Goal: Connect with others: Connect with others

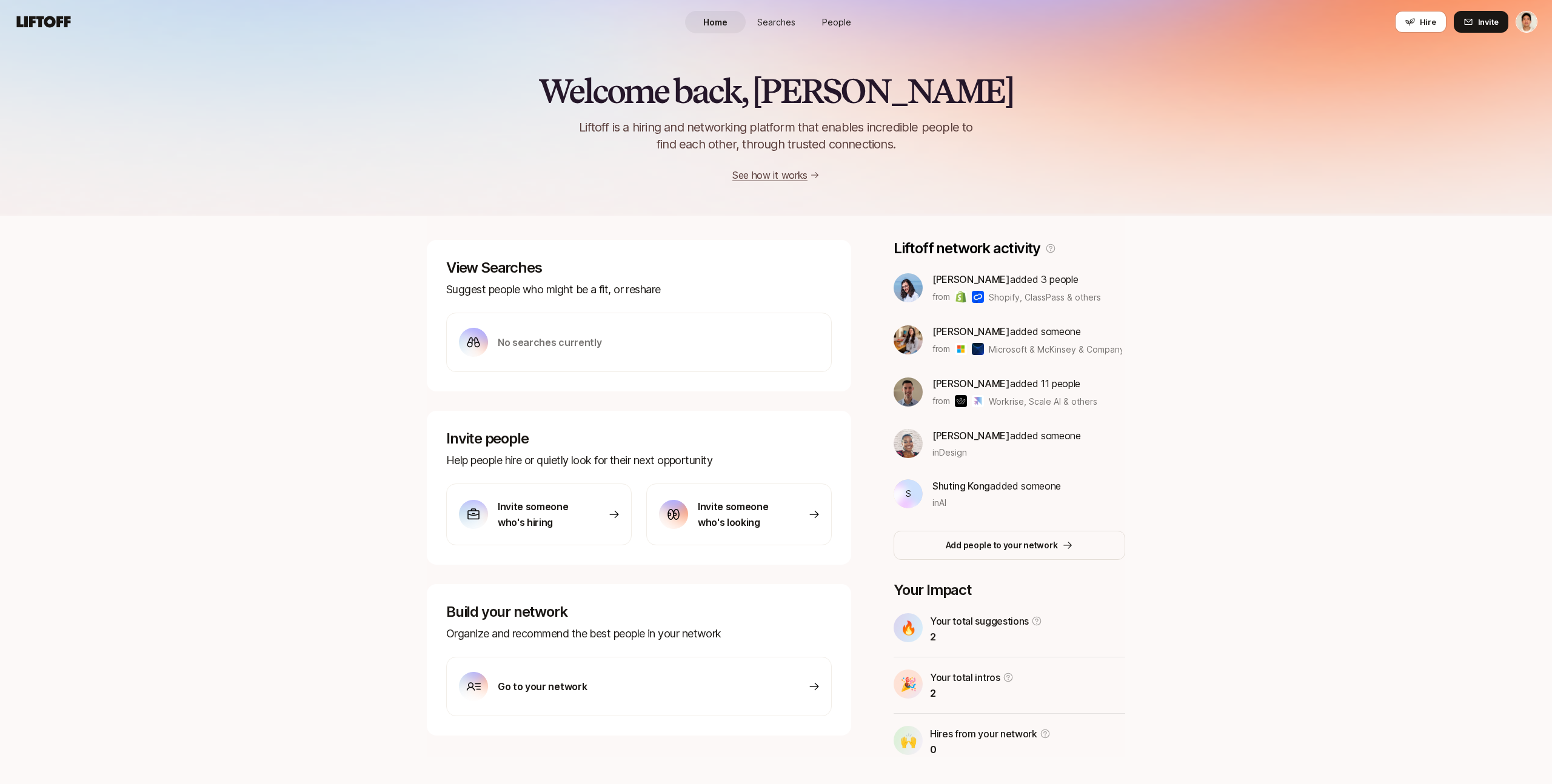
click at [836, 14] on link "People" at bounding box center [836, 22] width 60 height 22
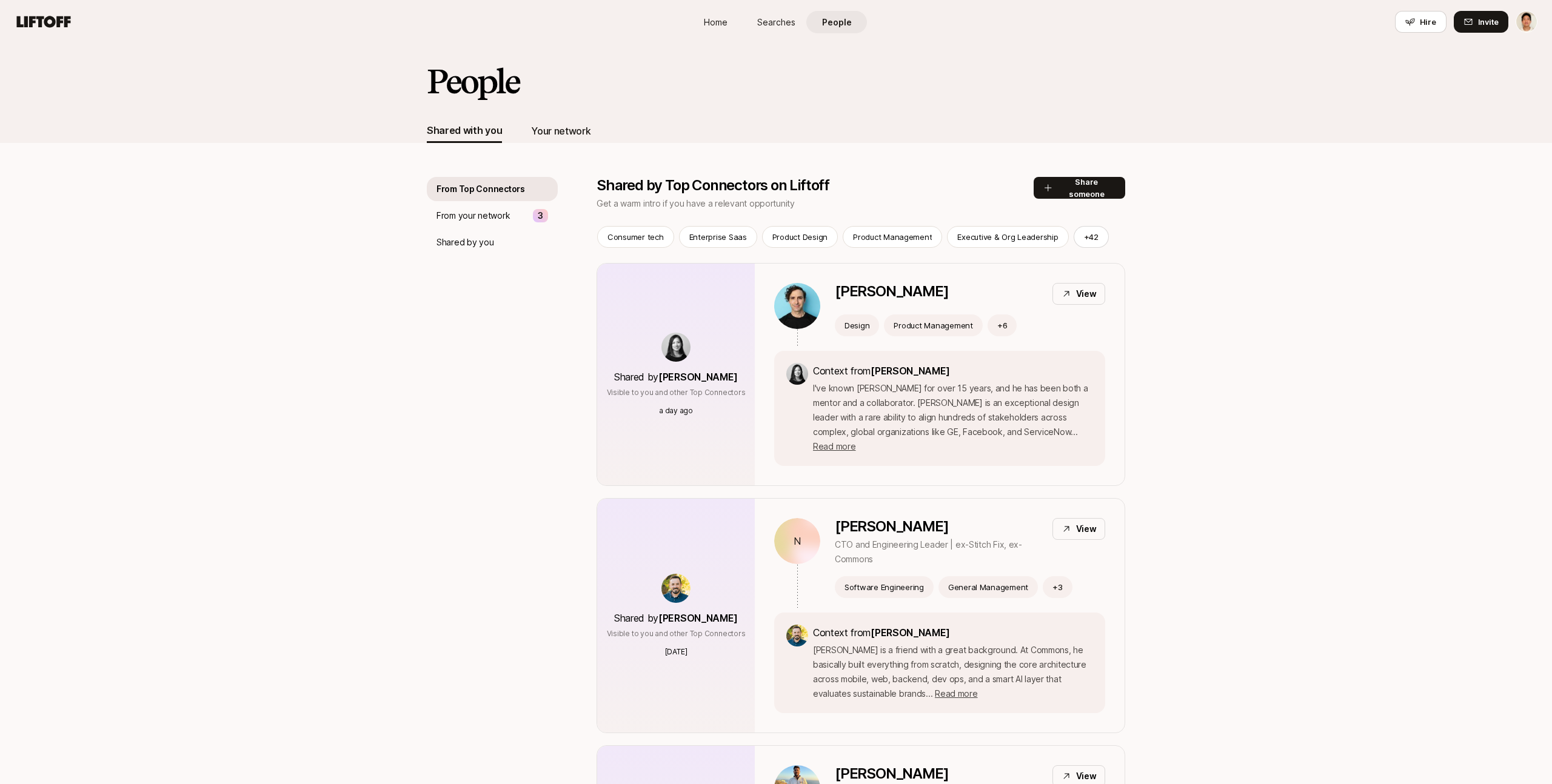
click at [572, 128] on div "Your network" at bounding box center [561, 131] width 60 height 15
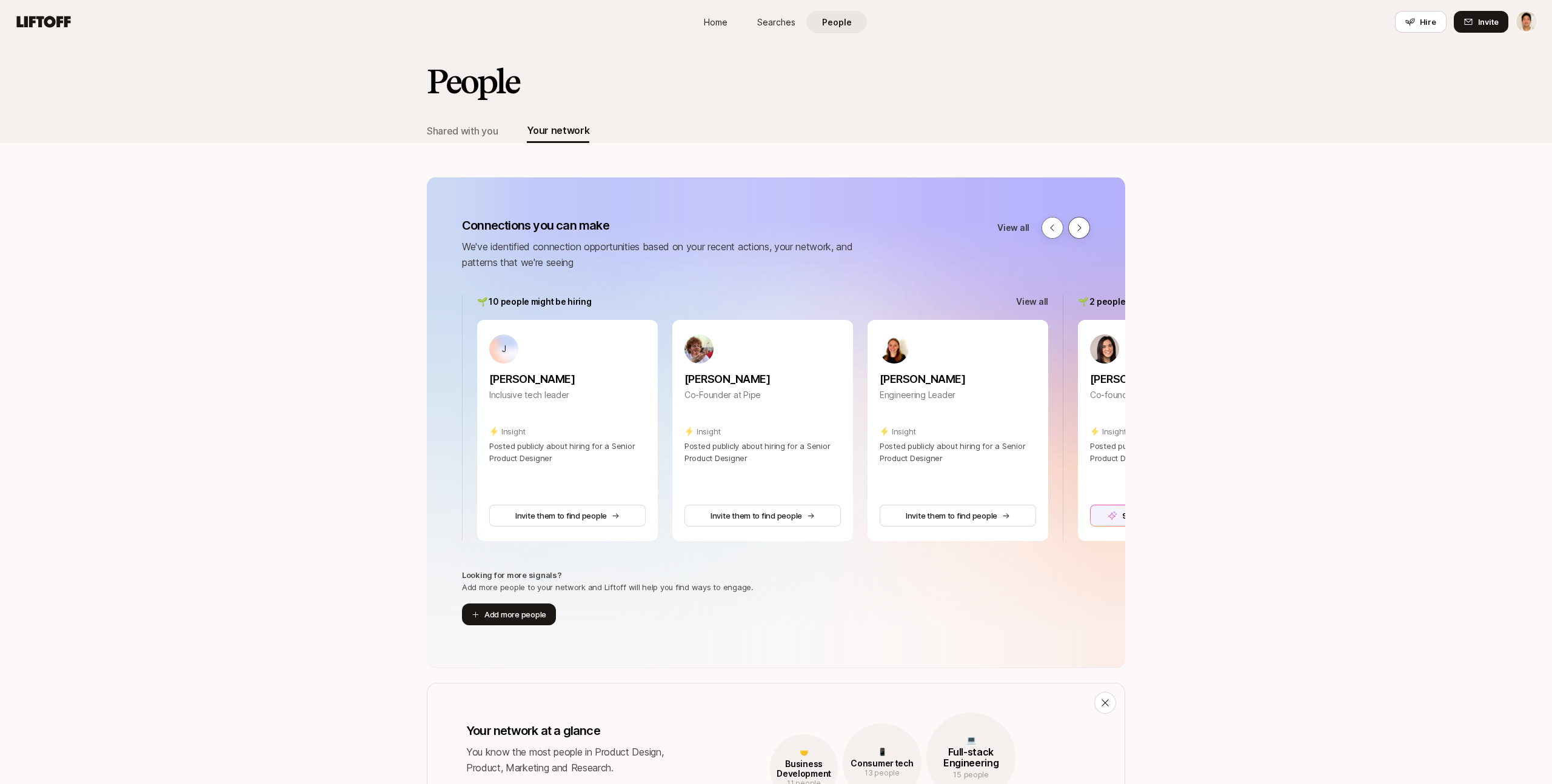
click at [1080, 231] on icon at bounding box center [1080, 228] width 10 height 10
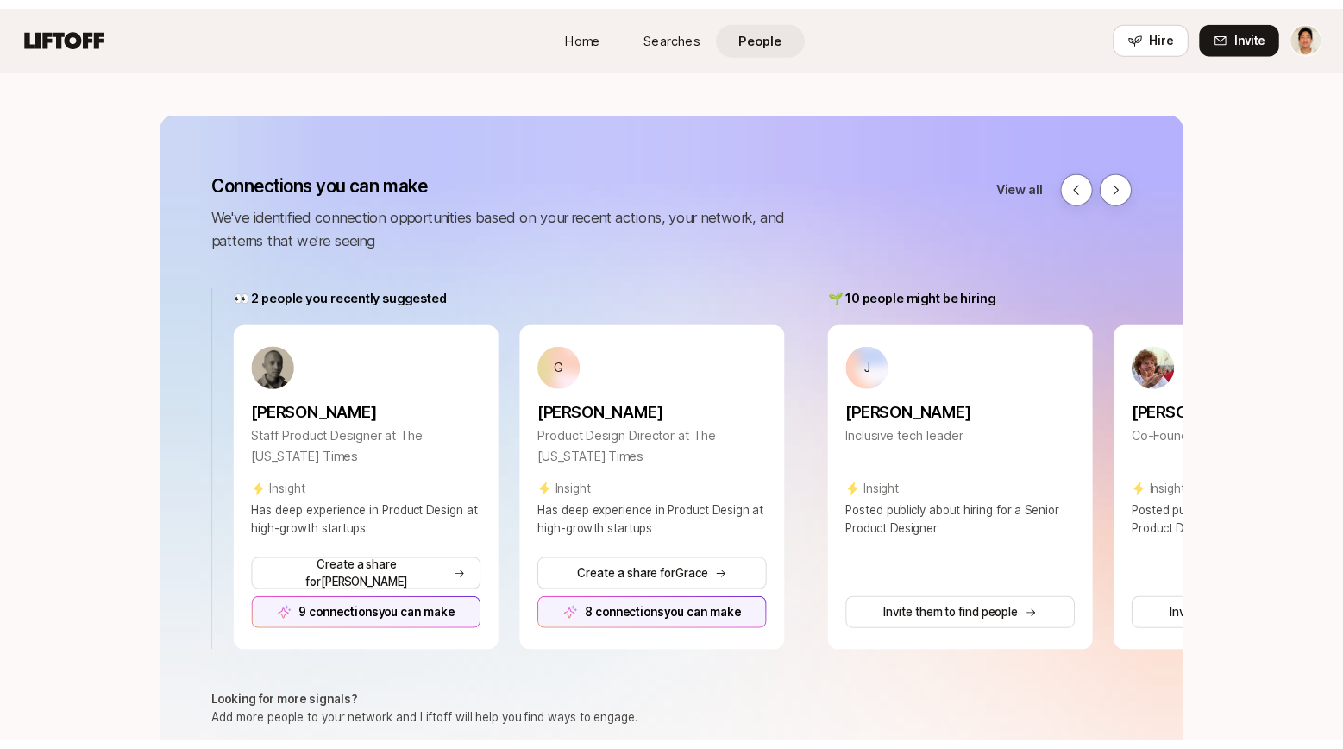
scroll to position [168, 0]
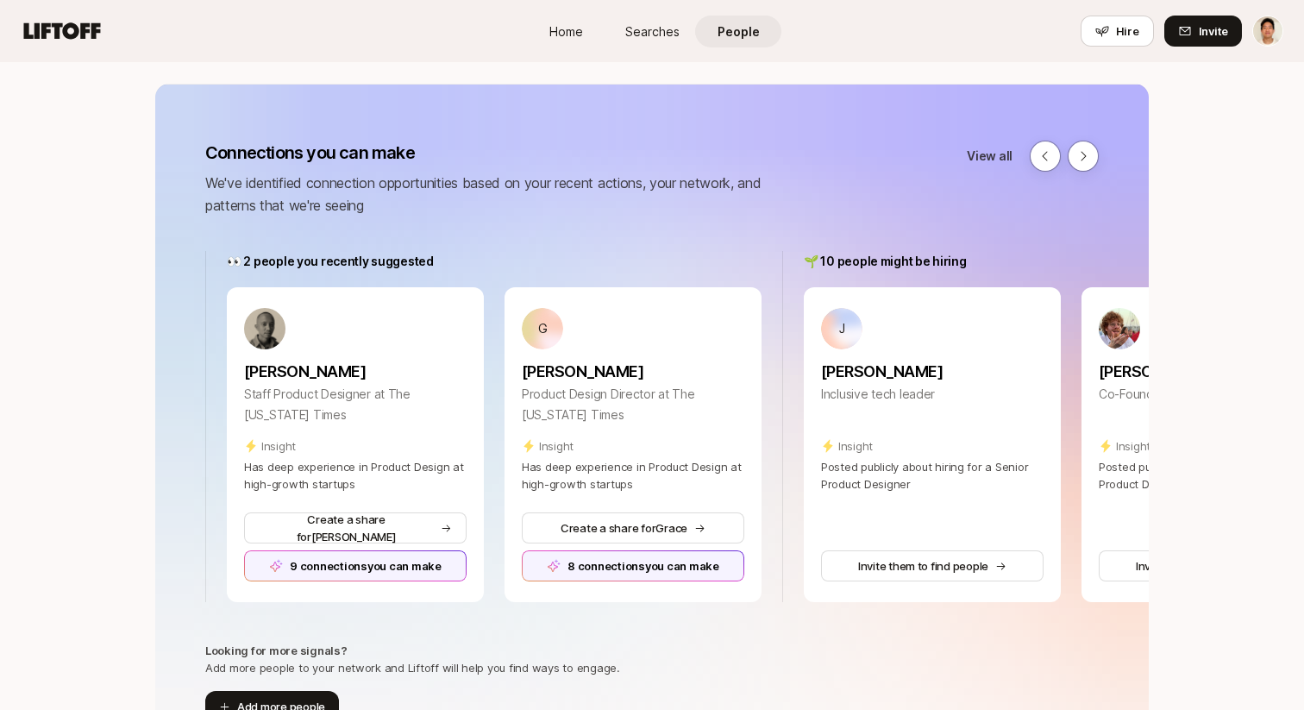
click at [291, 204] on p "We've identified connection opportunities based on your recent actions, your ne…" at bounding box center [507, 194] width 604 height 45
click at [449, 176] on p "We've identified connection opportunities based on your recent actions, your ne…" at bounding box center [507, 194] width 604 height 45
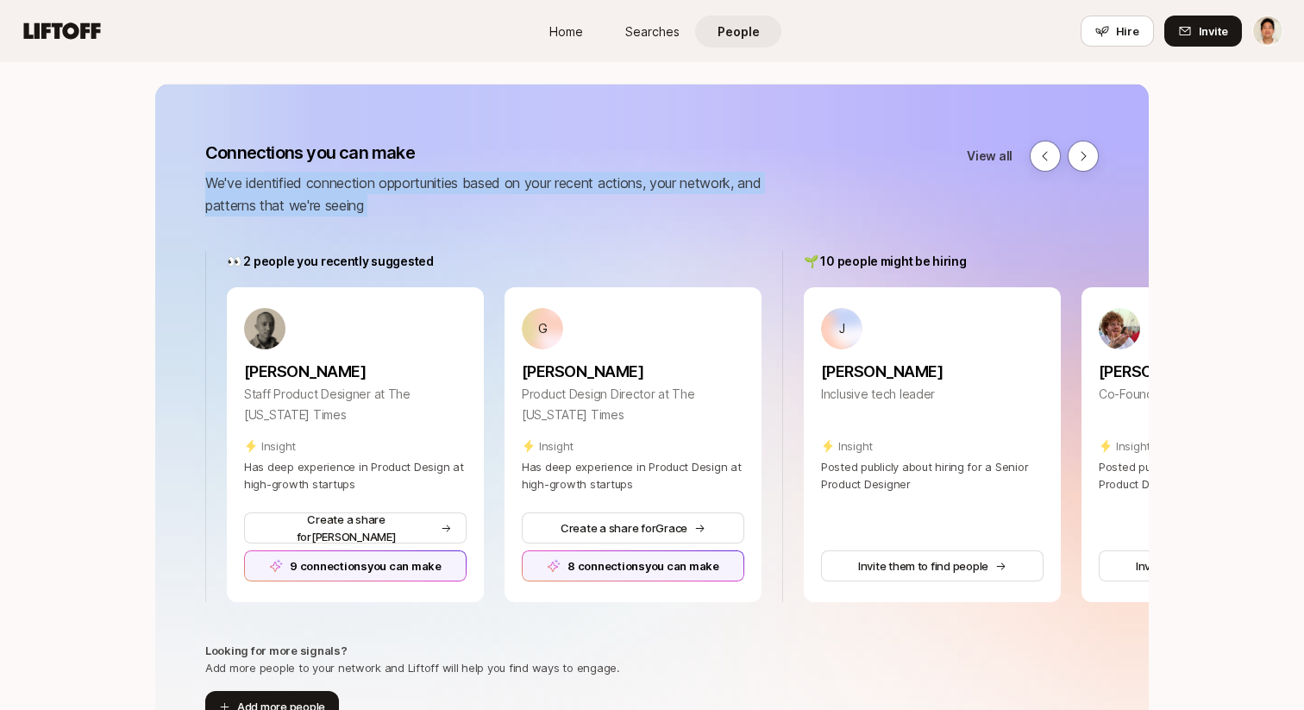
click at [449, 176] on p "We've identified connection opportunities based on your recent actions, your ne…" at bounding box center [507, 194] width 604 height 45
click at [664, 178] on p "We've identified connection opportunities based on your recent actions, your ne…" at bounding box center [507, 194] width 604 height 45
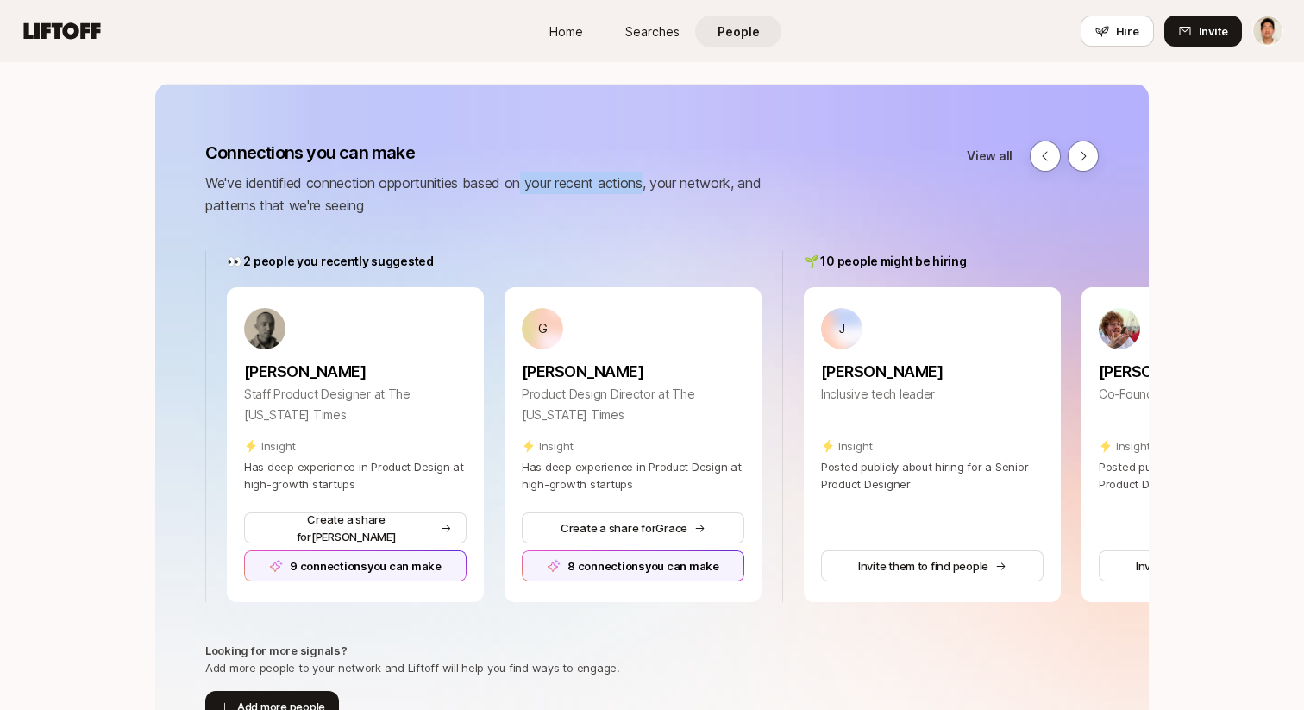
drag, startPoint x: 651, startPoint y: 185, endPoint x: 524, endPoint y: 185, distance: 127.7
click at [524, 185] on p "We've identified connection opportunities based on your recent actions, your ne…" at bounding box center [507, 194] width 604 height 45
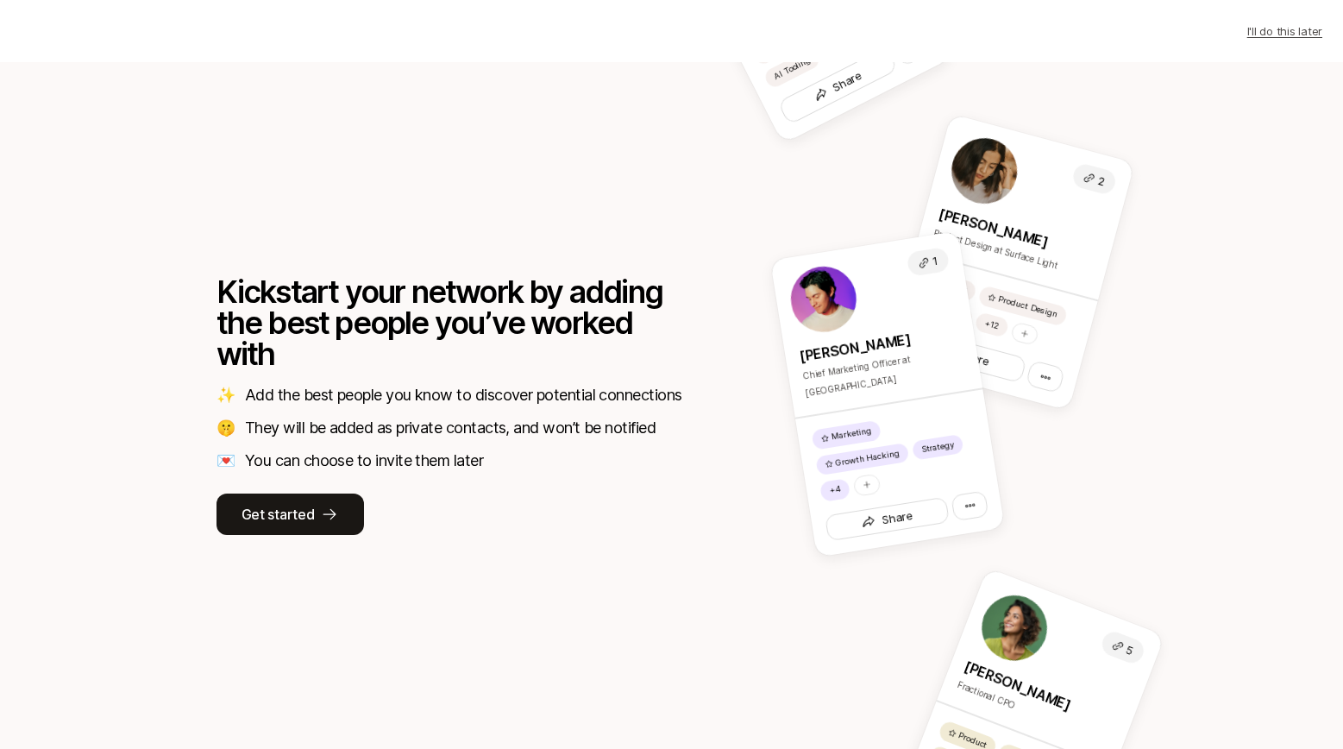
click at [1284, 34] on p "I'll do this later" at bounding box center [1284, 30] width 75 height 17
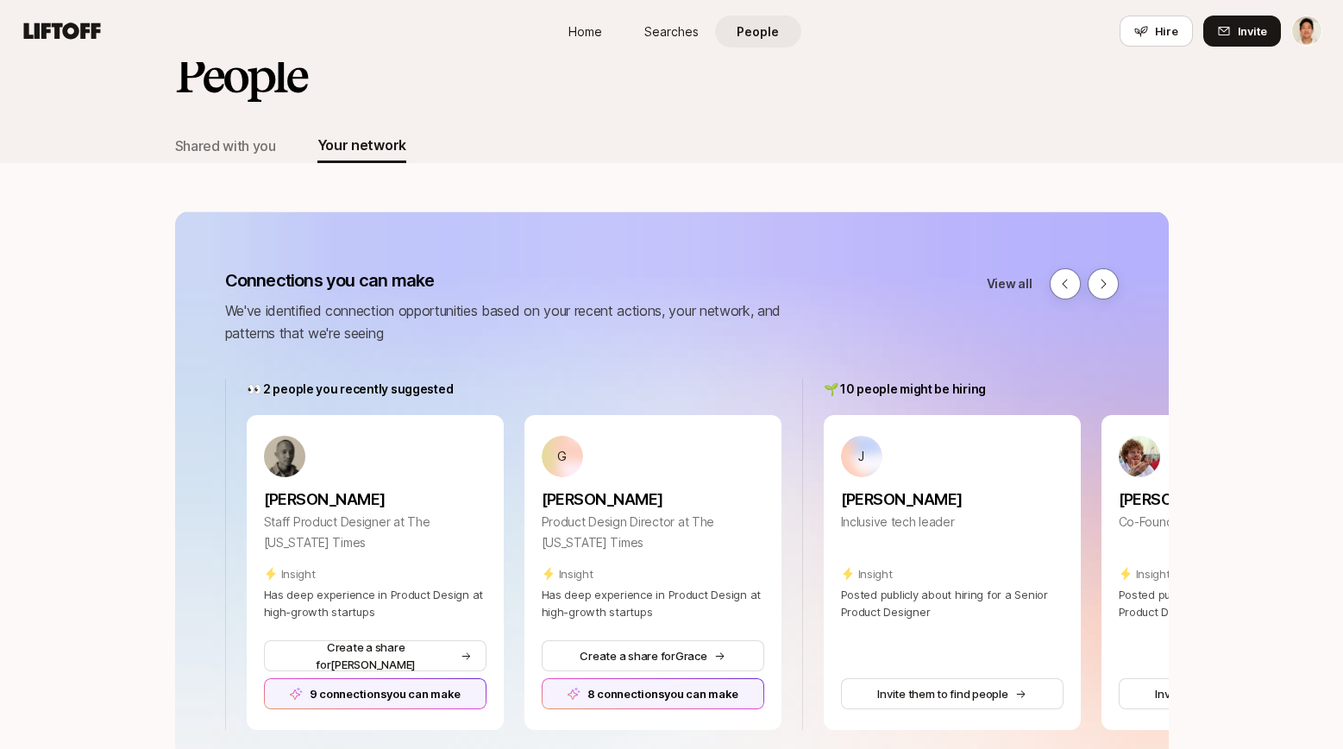
scroll to position [41, 0]
click at [90, 148] on div "People Shared with you Your network" at bounding box center [671, 91] width 1343 height 141
click at [250, 143] on div "Shared with you" at bounding box center [225, 145] width 101 height 22
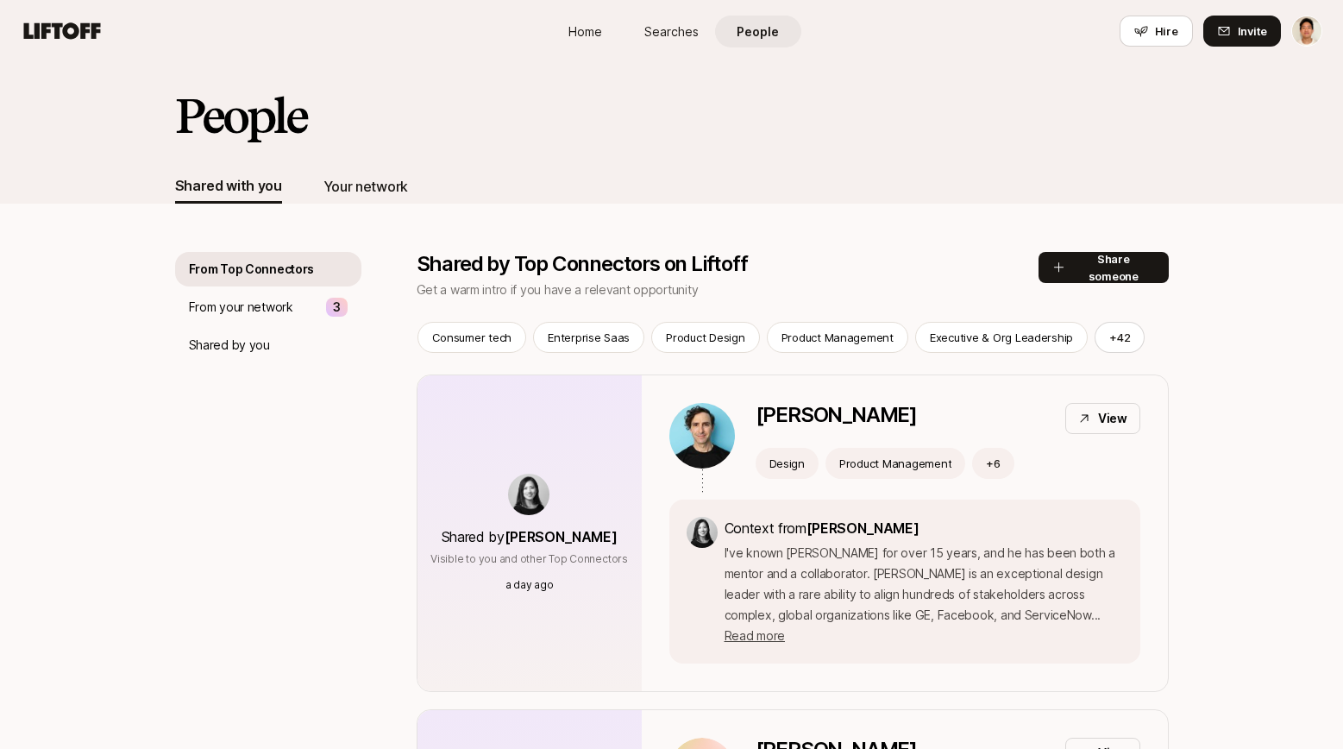
click at [364, 188] on div "Your network" at bounding box center [365, 186] width 85 height 22
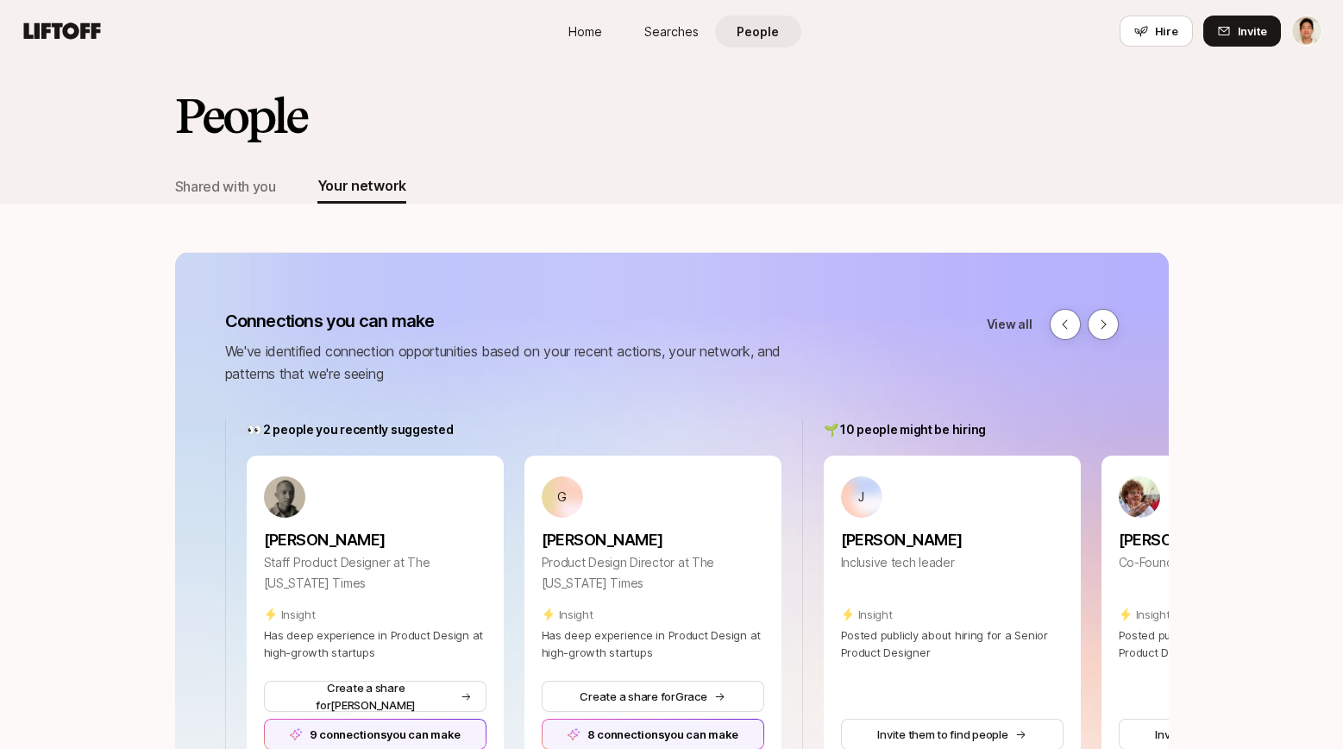
click at [383, 305] on div "Connections you can make We've identified connection opportunities based on you…" at bounding box center [672, 602] width 994 height 700
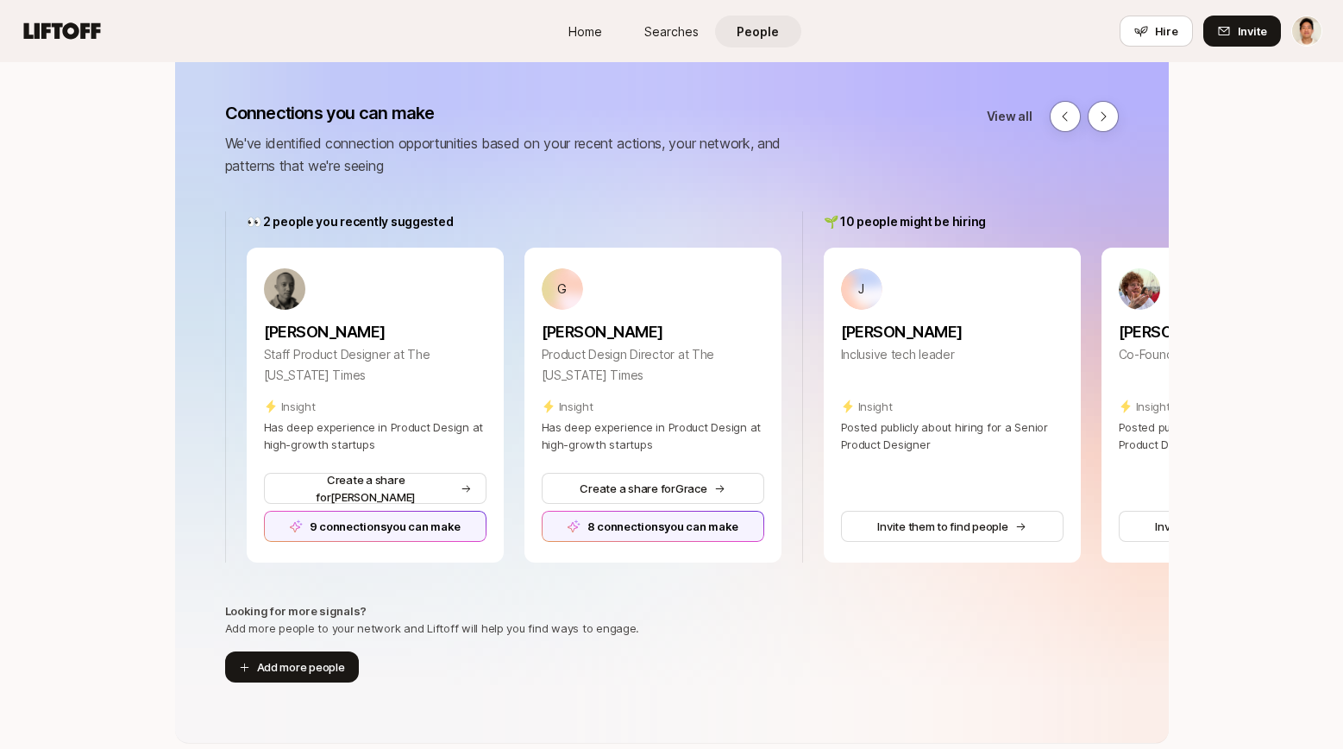
scroll to position [235, 0]
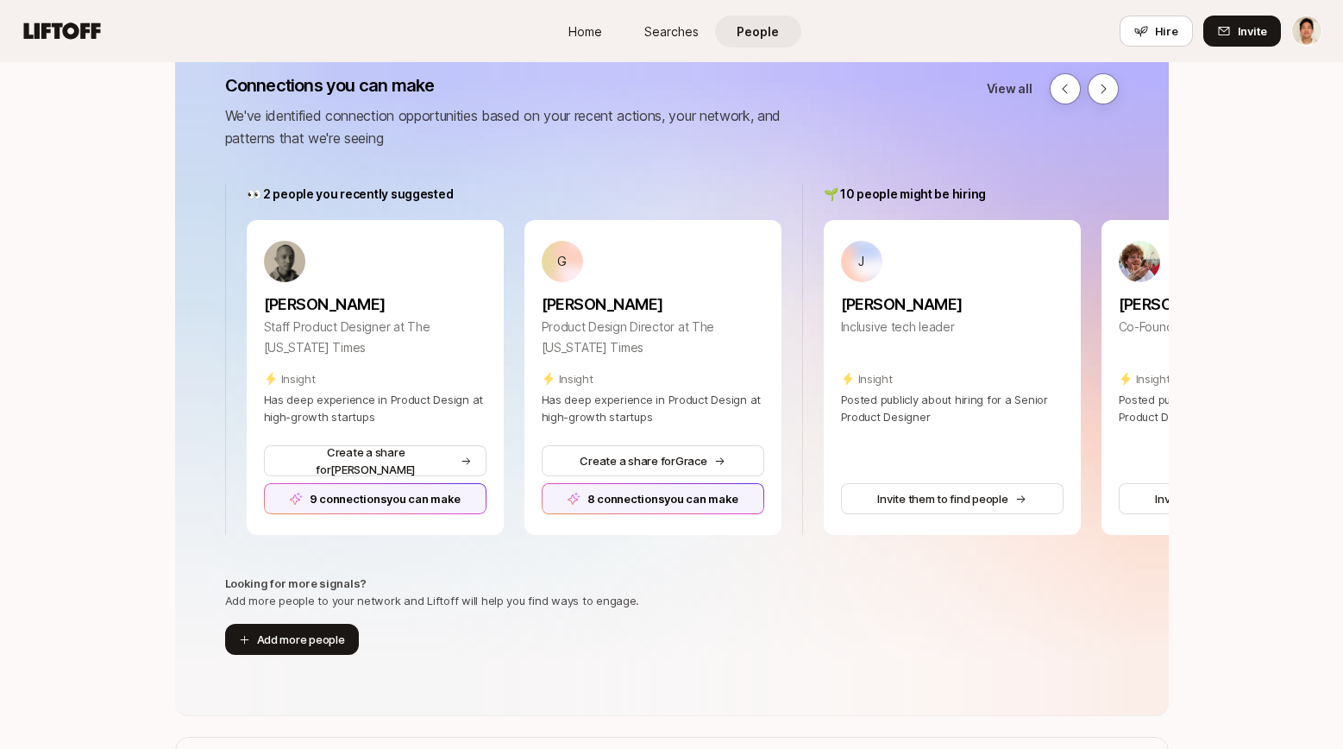
click at [425, 577] on div "Looking for more signals? Add more people to your network and Liftoff will help…" at bounding box center [672, 615] width 994 height 80
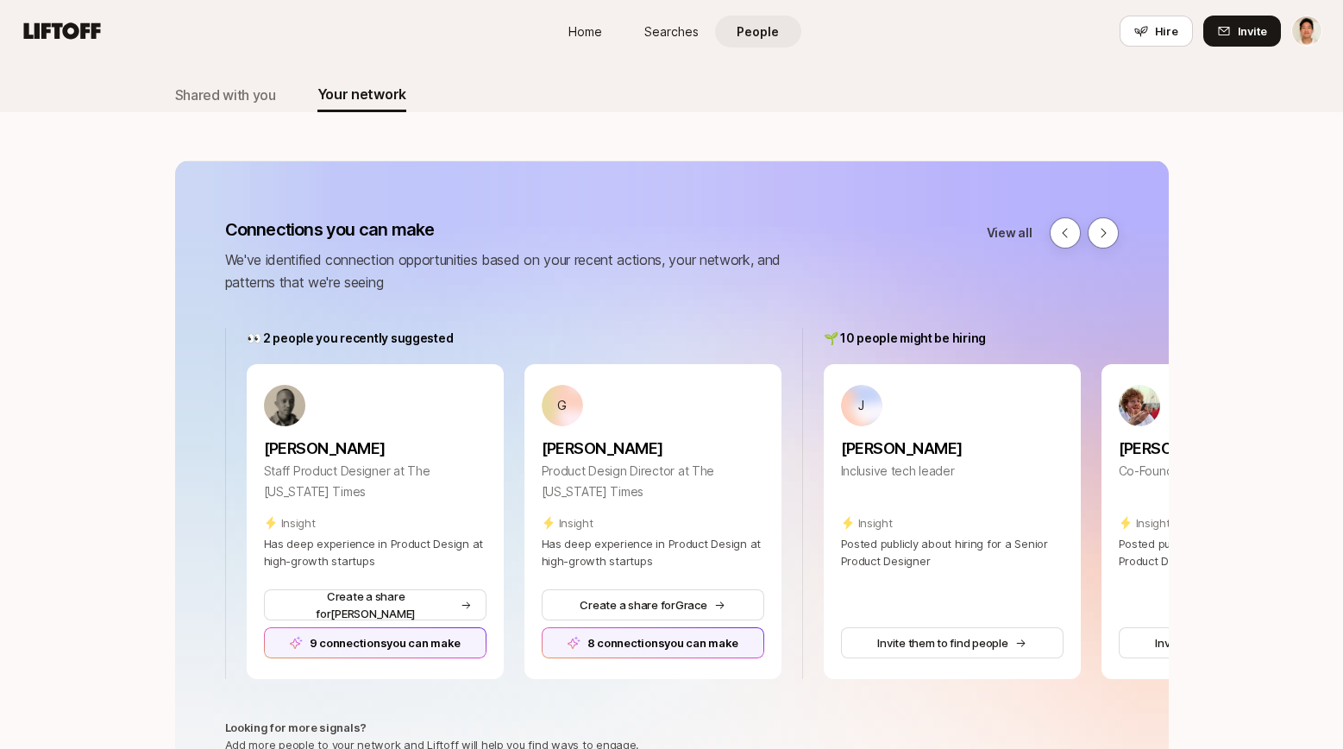
scroll to position [0, 0]
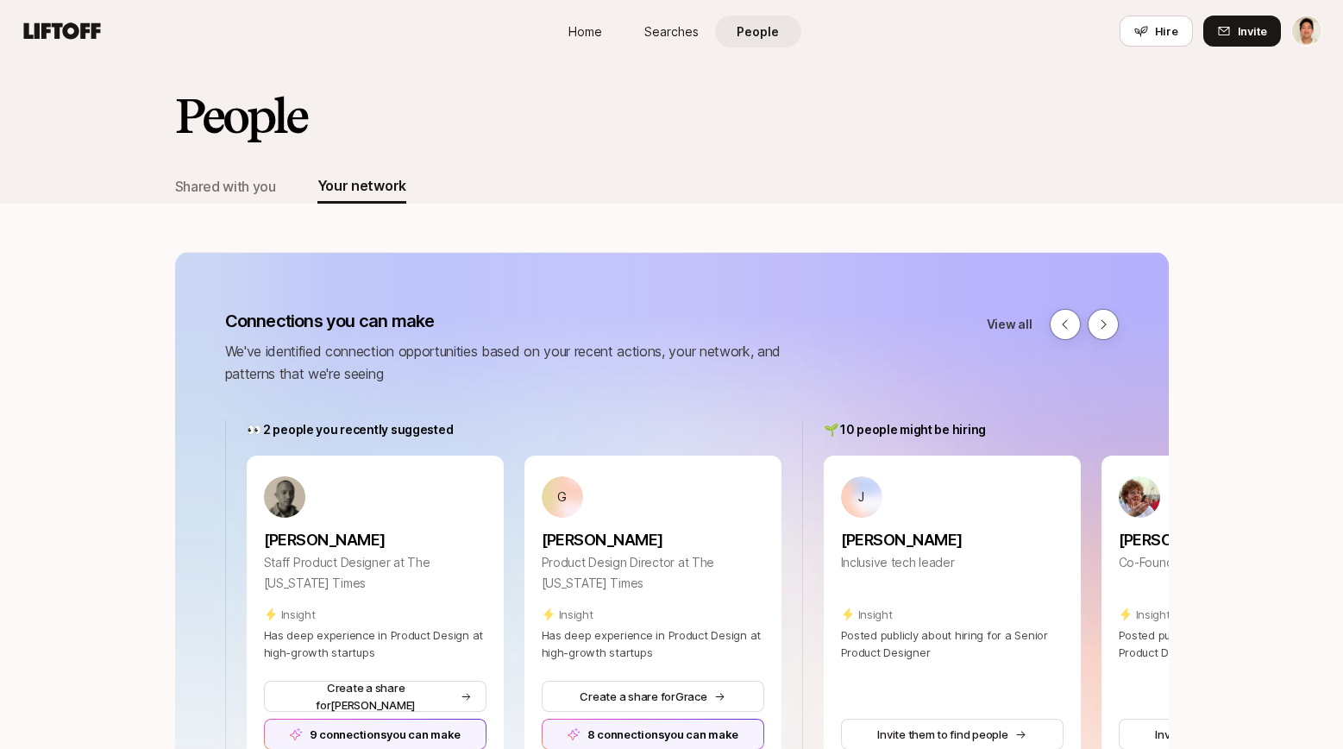
click at [900, 146] on div "People" at bounding box center [672, 129] width 994 height 79
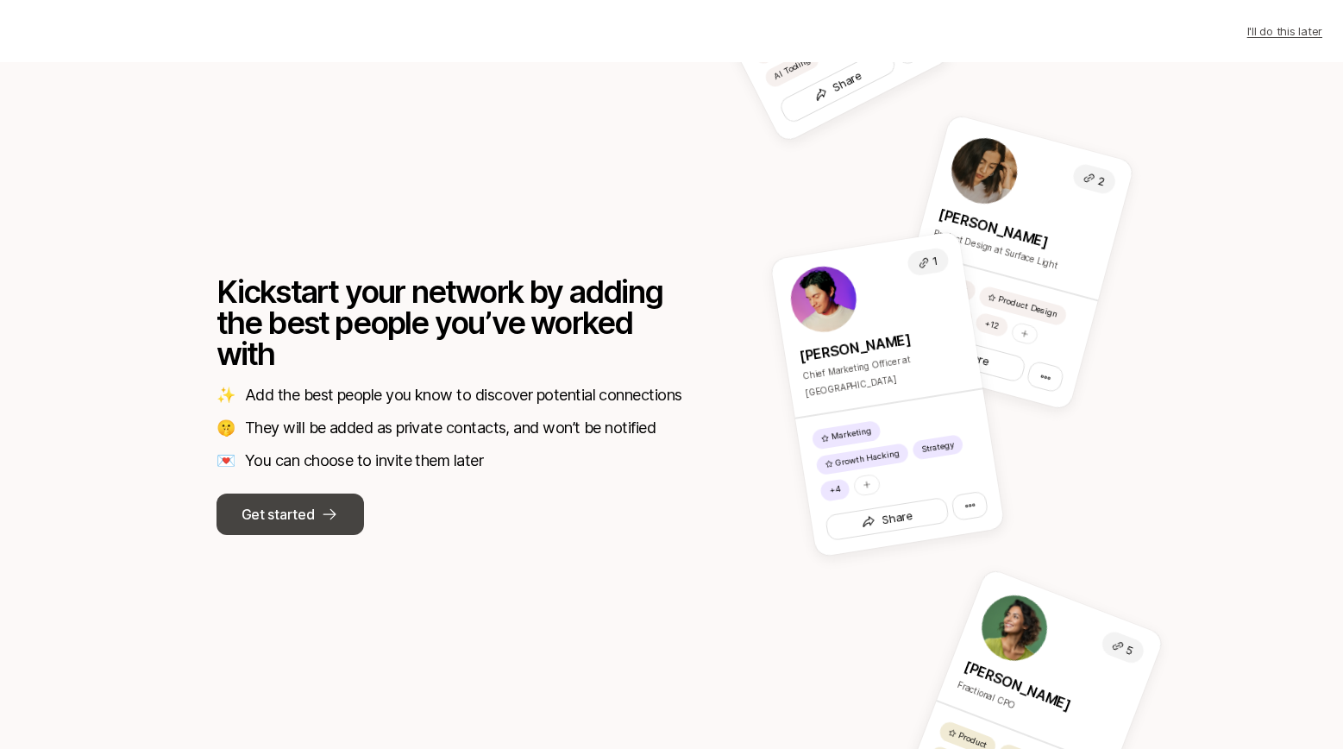
click at [289, 503] on p "Get started" at bounding box center [278, 514] width 72 height 22
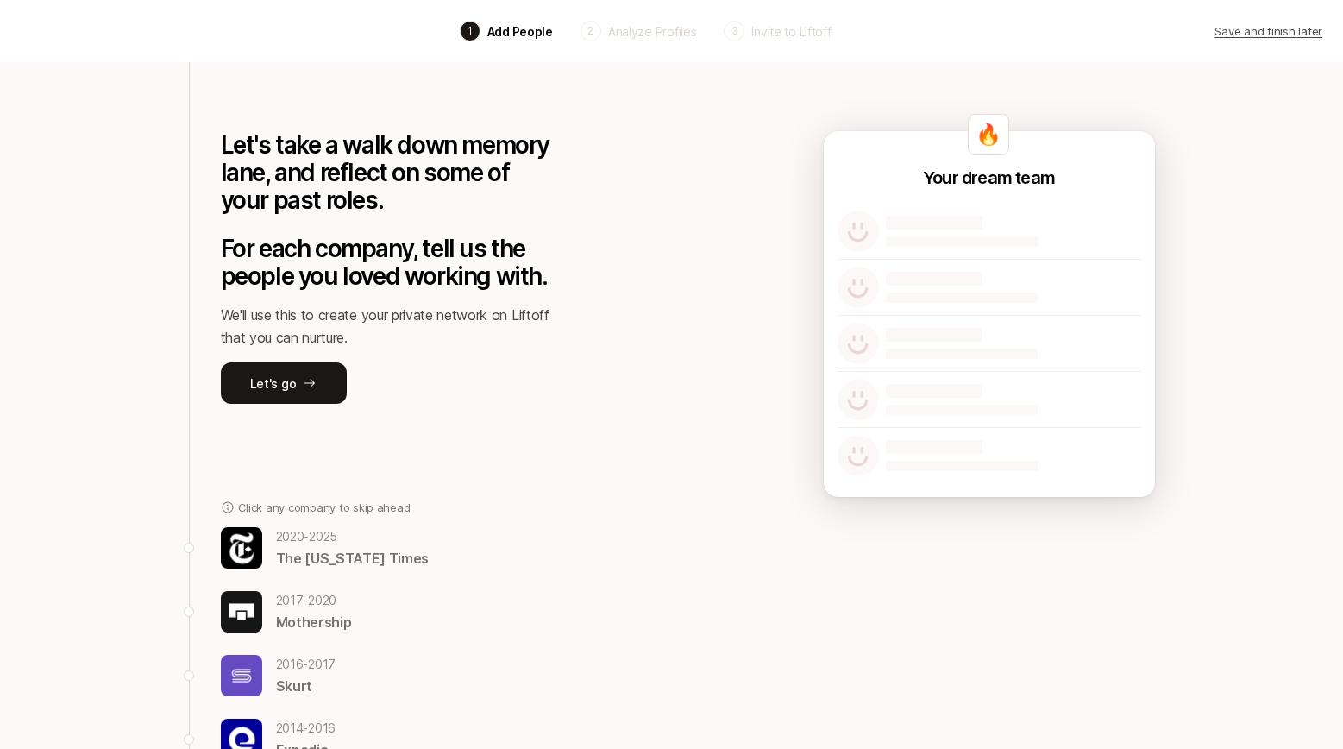
click at [355, 217] on div "Let's take a walk down memory lane, and reflect on some of your past roles. For…" at bounding box center [386, 233] width 331 height 342
click at [527, 26] on p "Add People" at bounding box center [520, 31] width 66 height 18
click at [719, 240] on div "Let's take a walk down memory lane, and reflect on some of your past roles. For…" at bounding box center [672, 523] width 994 height 923
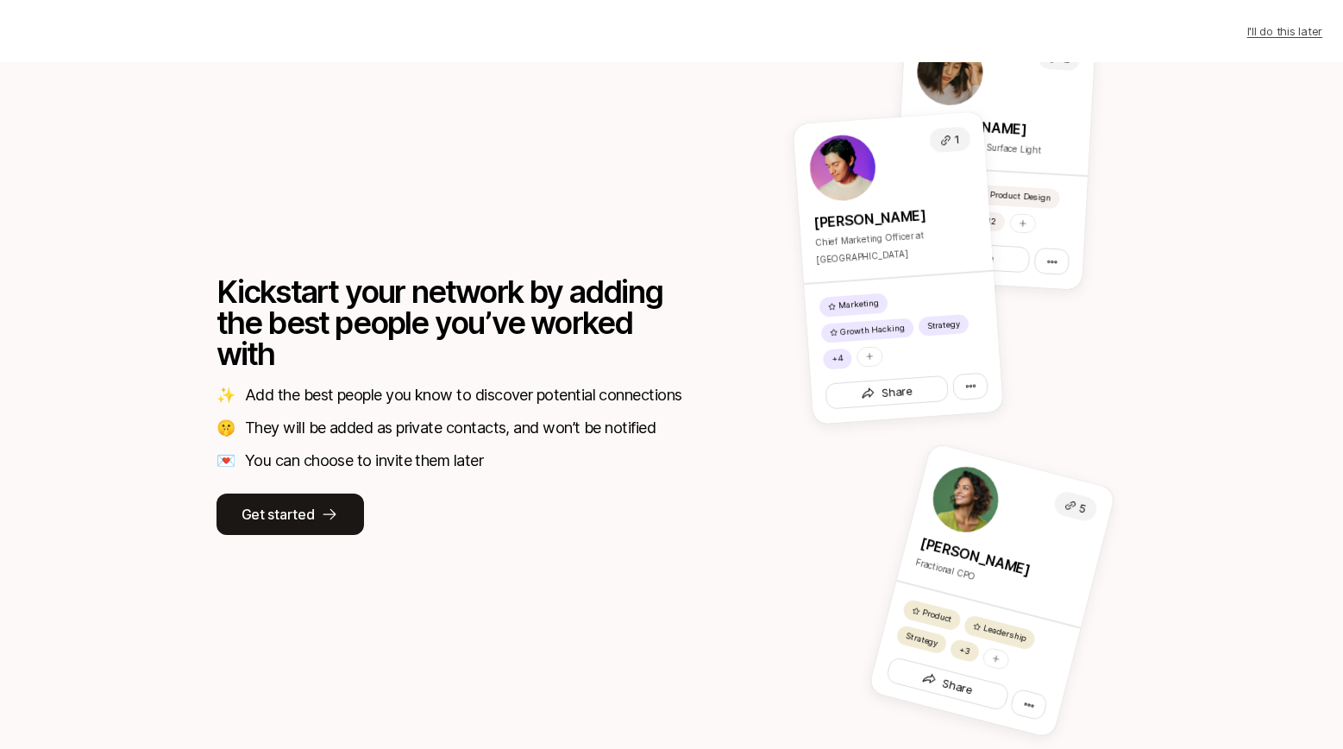
click at [570, 300] on p "Kickstart your network by adding the best people you’ve worked with" at bounding box center [450, 322] width 466 height 93
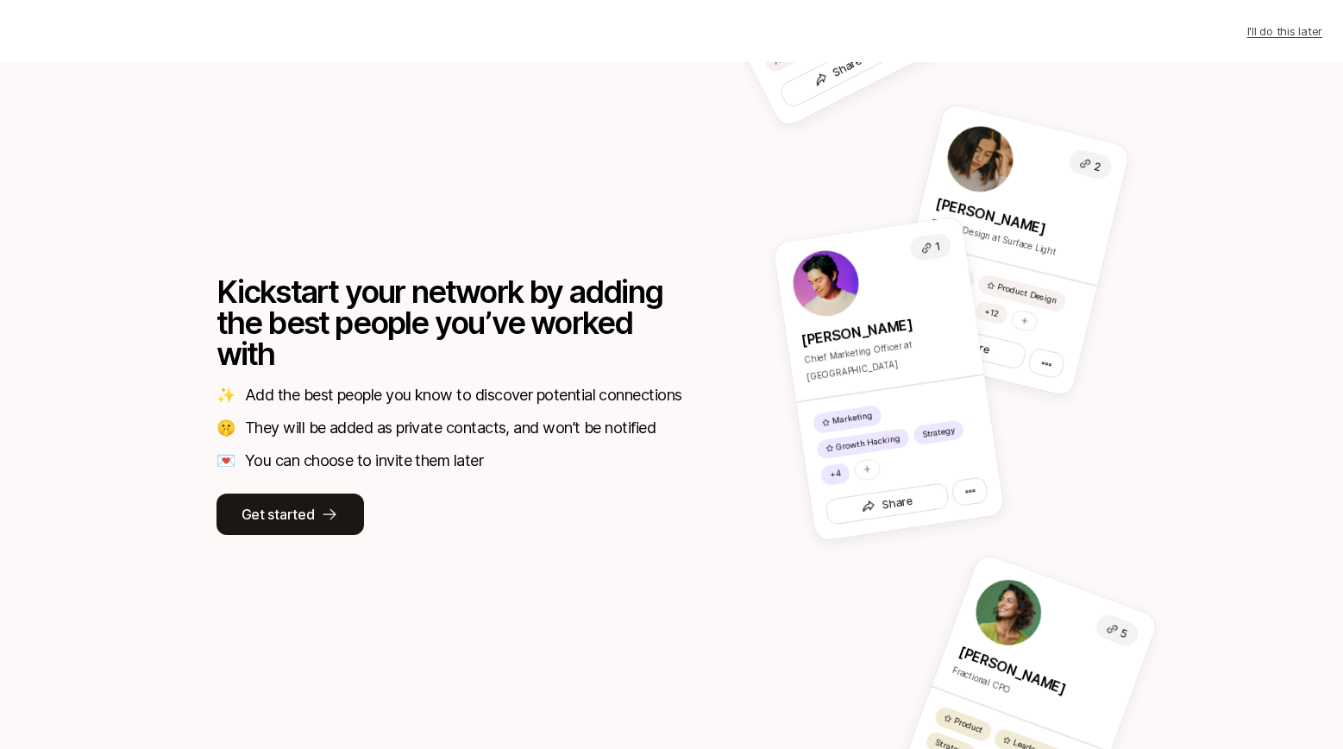
click at [538, 308] on p "Kickstart your network by adding the best people you’ve worked with" at bounding box center [450, 322] width 466 height 93
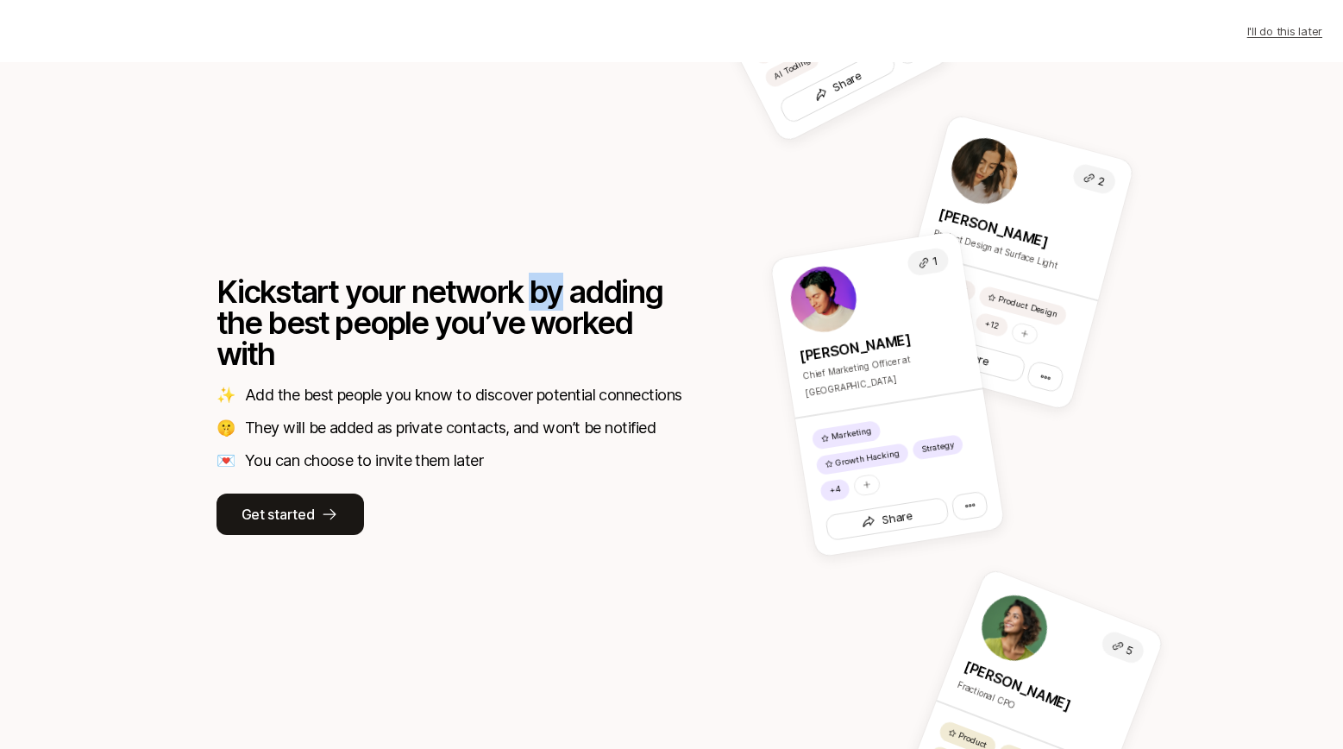
click at [538, 308] on p "Kickstart your network by adding the best people you’ve worked with" at bounding box center [450, 322] width 466 height 93
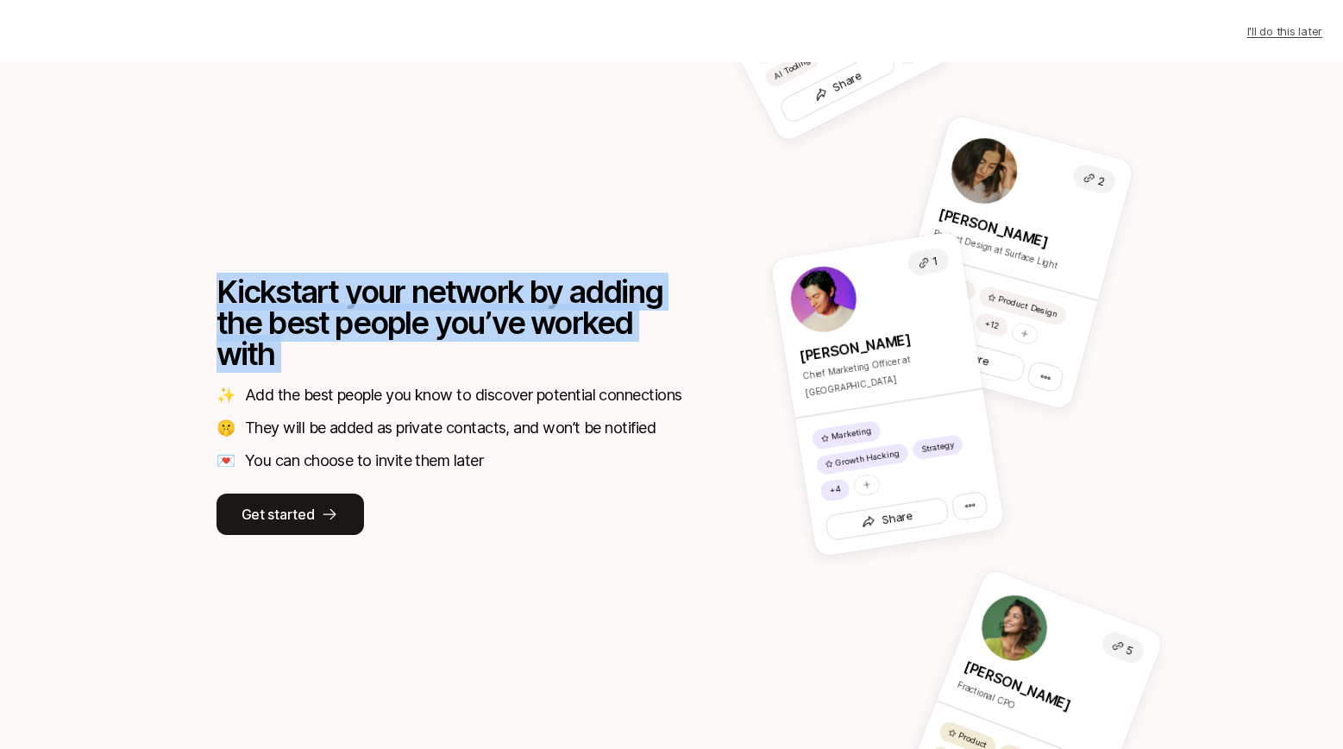
click at [538, 308] on p "Kickstart your network by adding the best people you’ve worked with" at bounding box center [450, 322] width 466 height 93
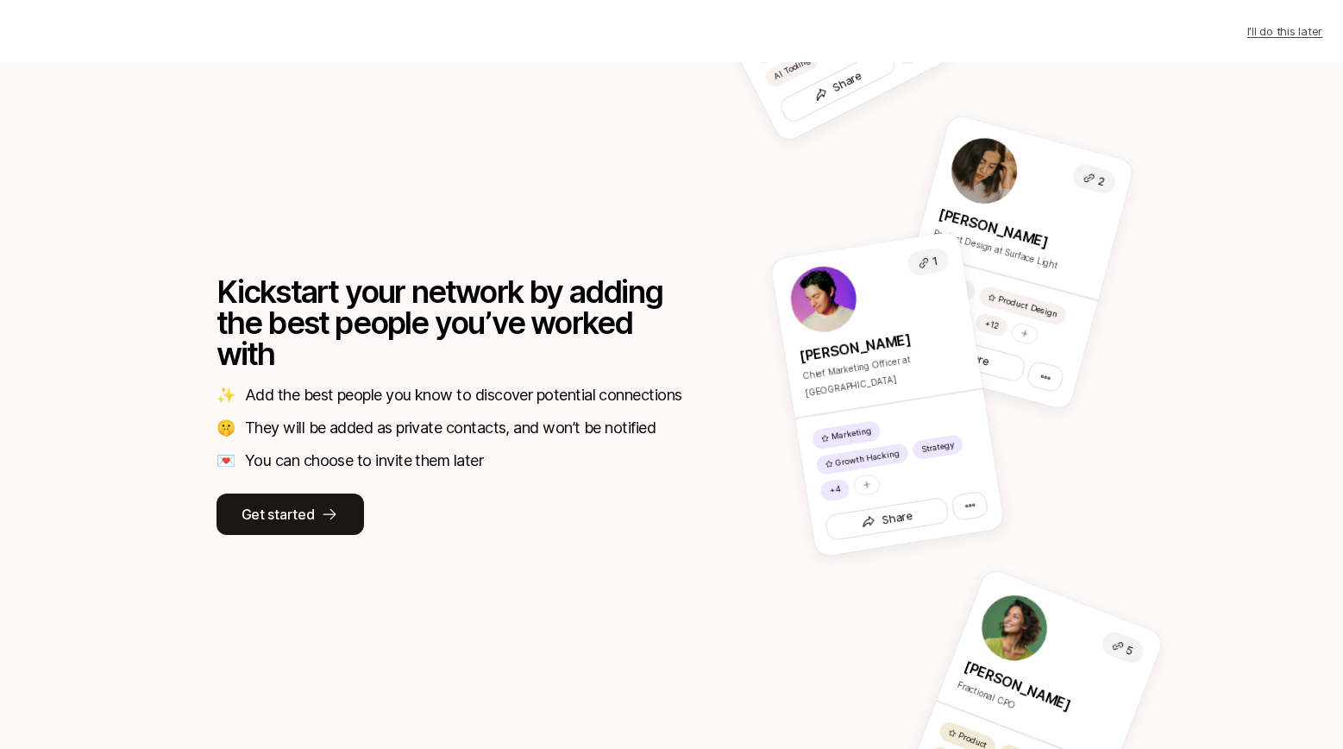
click at [543, 380] on div "Kickstart your network by adding the best people you’ve worked with ✨ Add the b…" at bounding box center [434, 405] width 518 height 259
click at [488, 256] on div "Kickstart your network by adding the best people you’ve worked with ✨ Add the b…" at bounding box center [672, 405] width 994 height 687
click at [375, 474] on div "Kickstart your network by adding the best people you’ve worked with ✨ Add the b…" at bounding box center [434, 405] width 518 height 259
click at [321, 518] on icon at bounding box center [329, 513] width 17 height 17
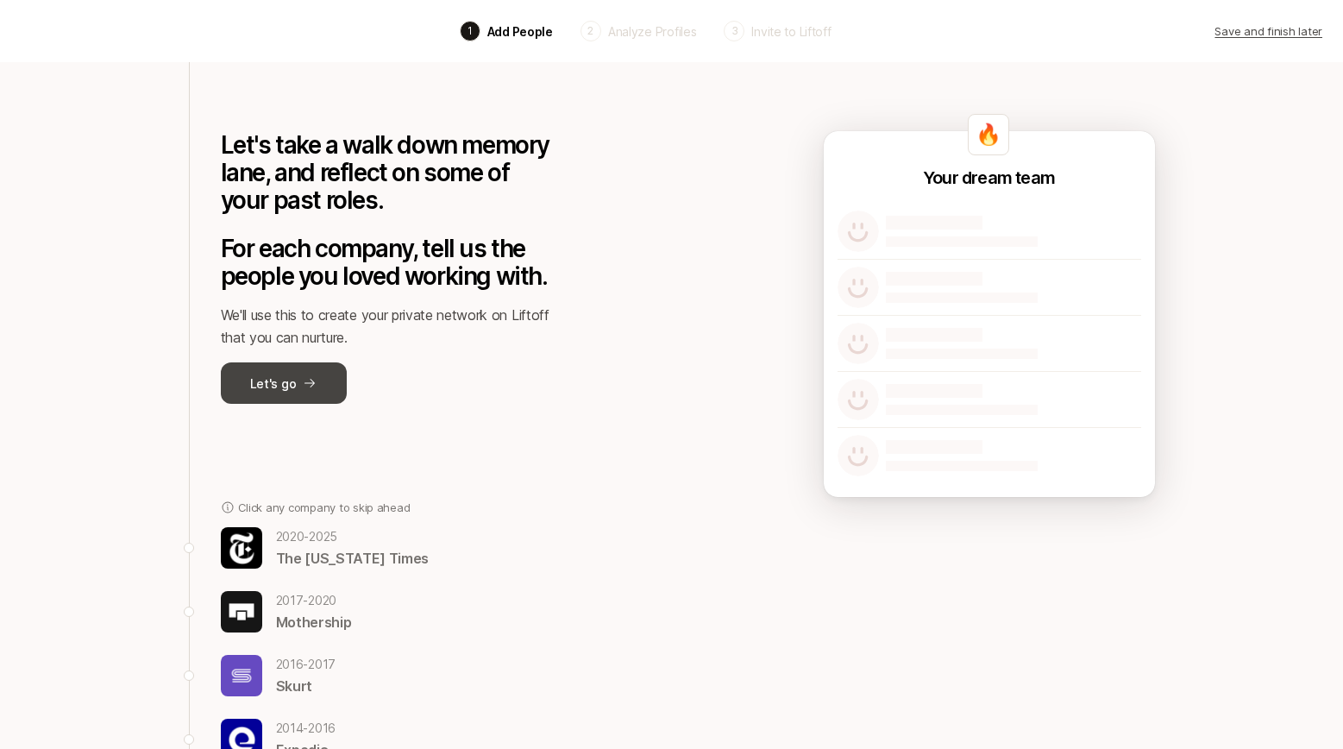
click at [305, 366] on button "Let's go" at bounding box center [284, 382] width 126 height 41
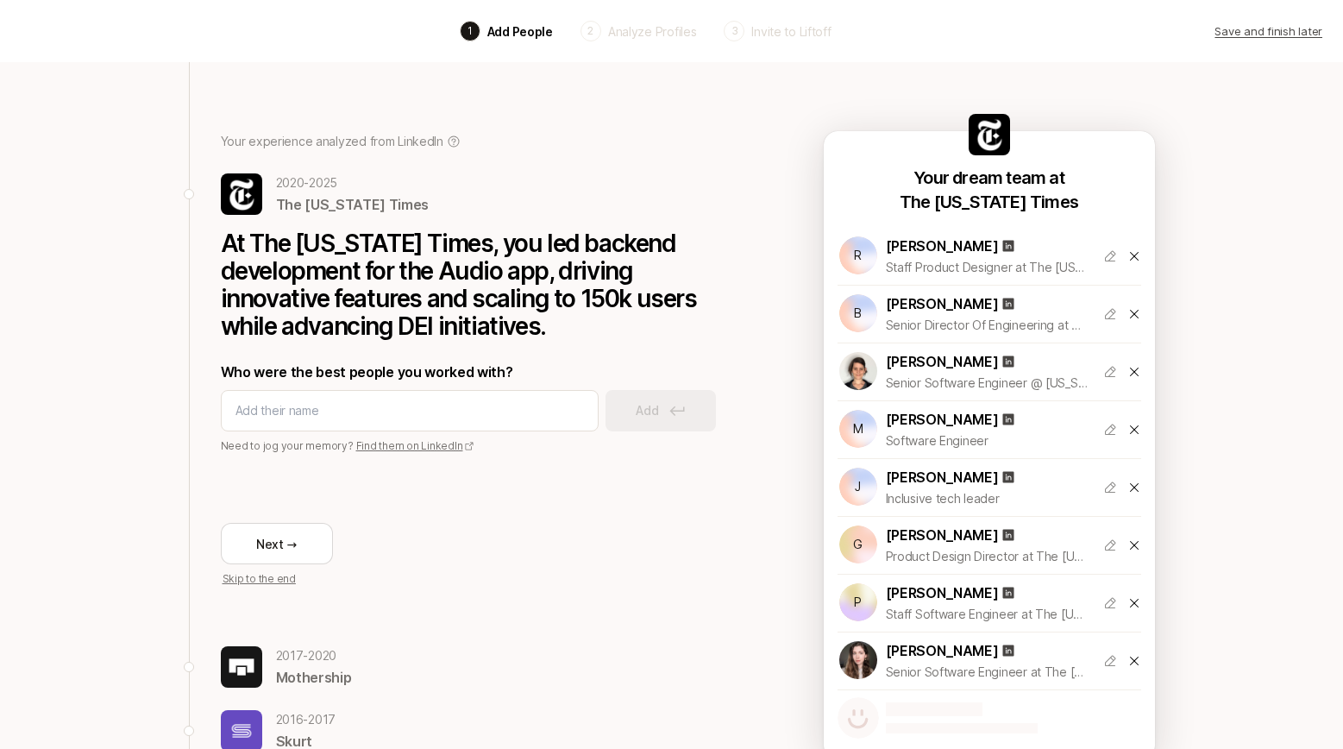
click at [589, 179] on div "2020 - 2025 The New York Times" at bounding box center [480, 194] width 518 height 43
